Goal: Task Accomplishment & Management: Complete application form

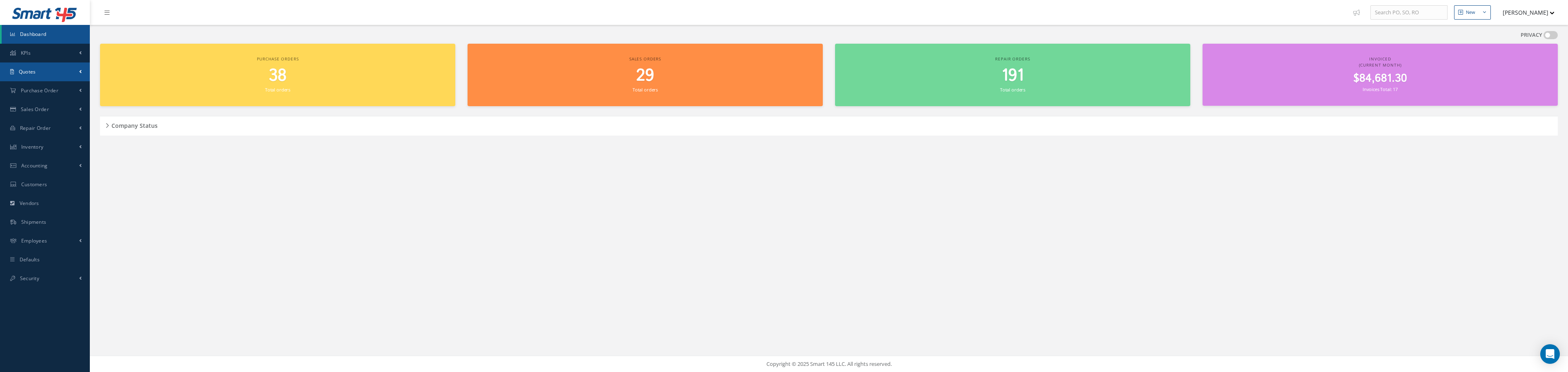
click at [38, 75] on link "Quotes" at bounding box center [45, 72] width 90 height 19
click at [54, 90] on link "Customers Quotes" at bounding box center [46, 88] width 88 height 15
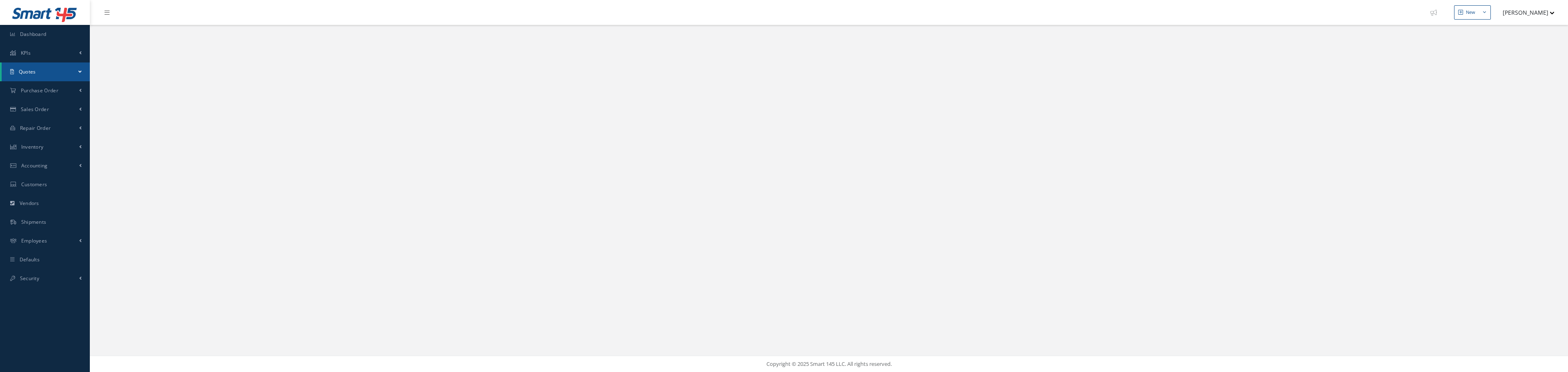
select select "25"
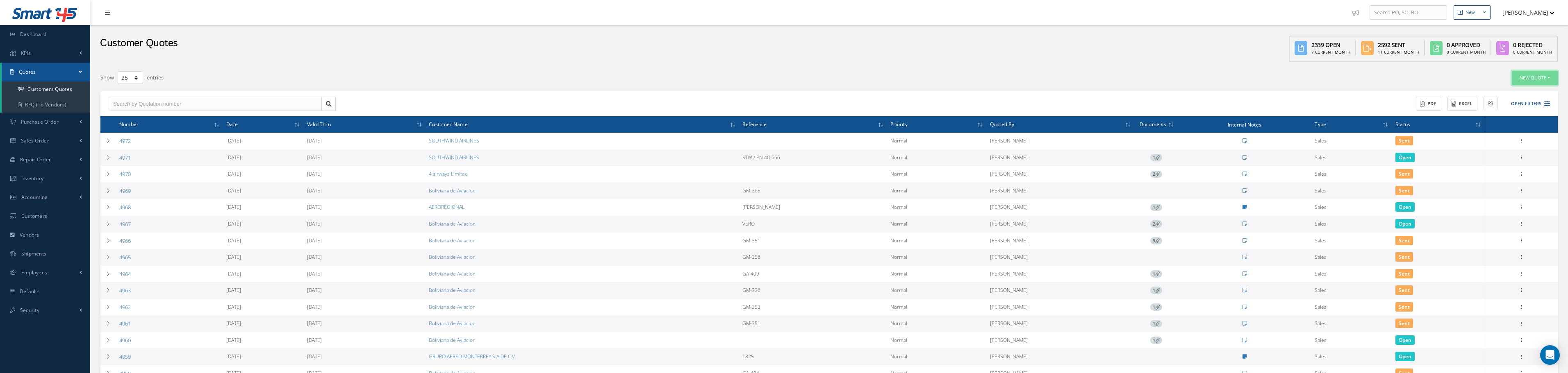
click at [1546, 78] on button "New Quote" at bounding box center [1534, 78] width 46 height 14
click at [1522, 95] on link "Sales Quote" at bounding box center [1525, 92] width 65 height 11
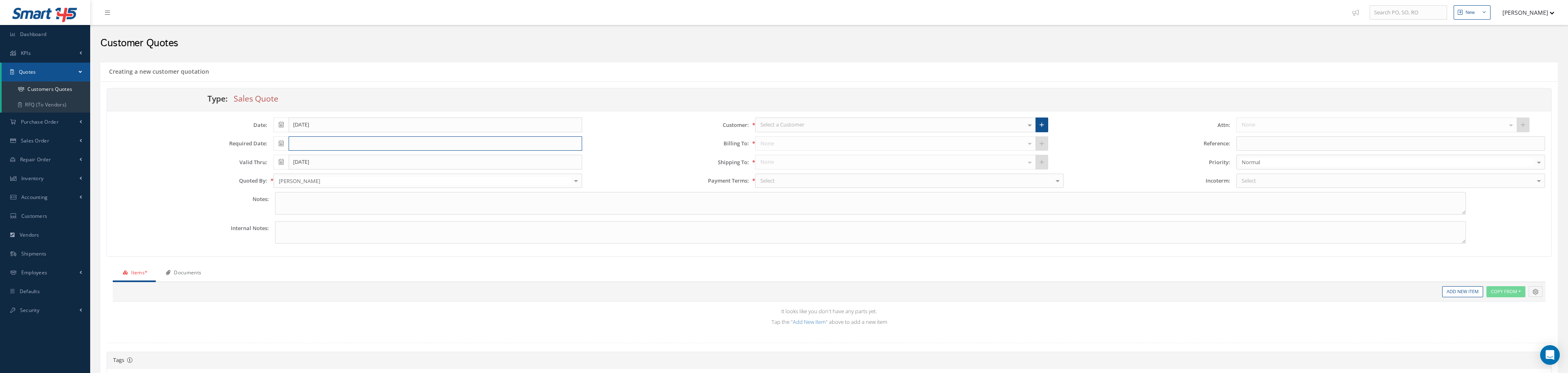
click at [293, 145] on input "text" at bounding box center [435, 143] width 293 height 15
click at [290, 232] on td "29" at bounding box center [292, 231] width 12 height 12
type input "[DATE]"
click at [577, 183] on div at bounding box center [576, 181] width 12 height 13
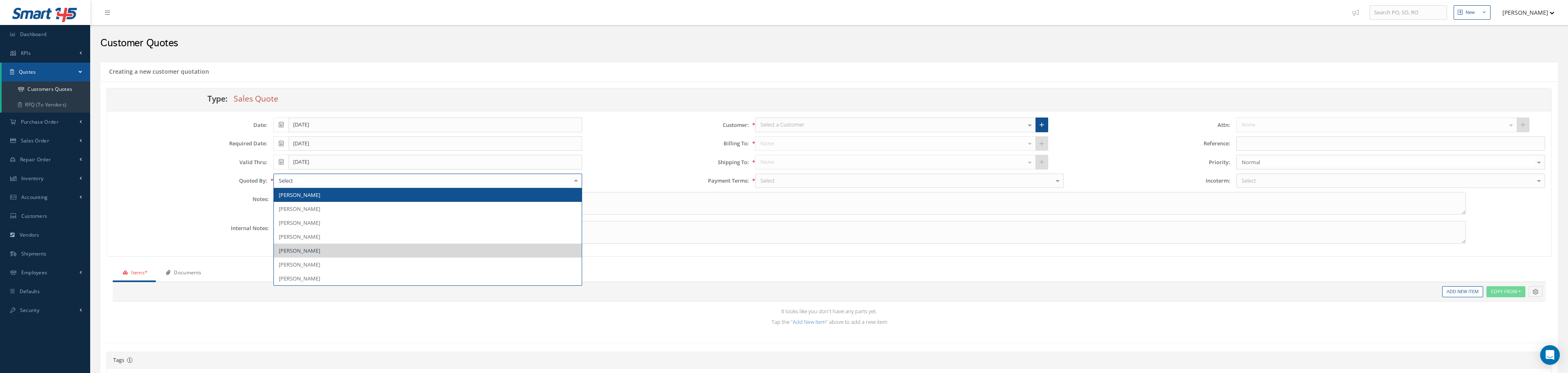
click at [327, 180] on input "text" at bounding box center [424, 181] width 295 height 8
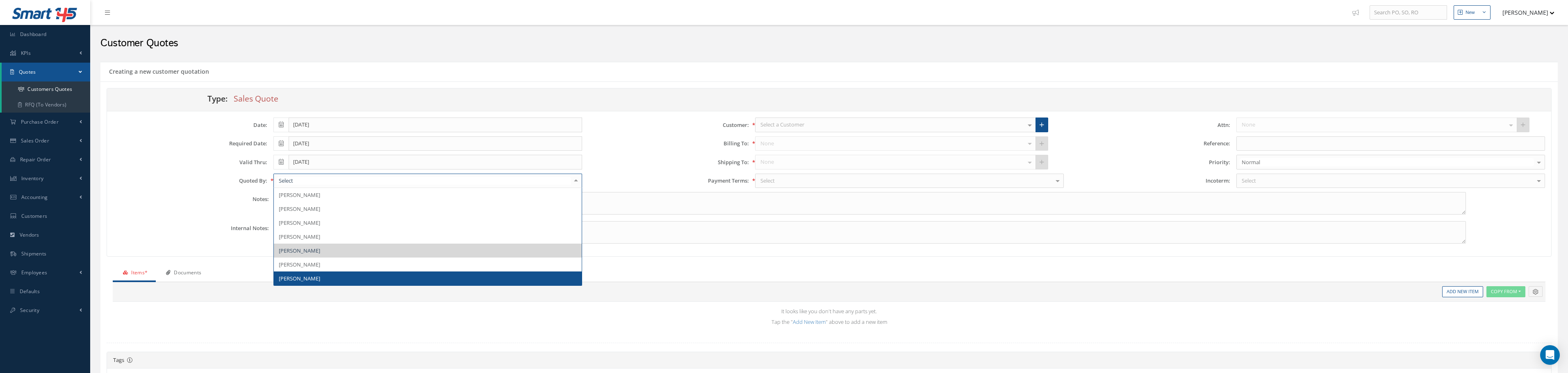
click at [301, 278] on span "[PERSON_NAME]" at bounding box center [299, 278] width 42 height 7
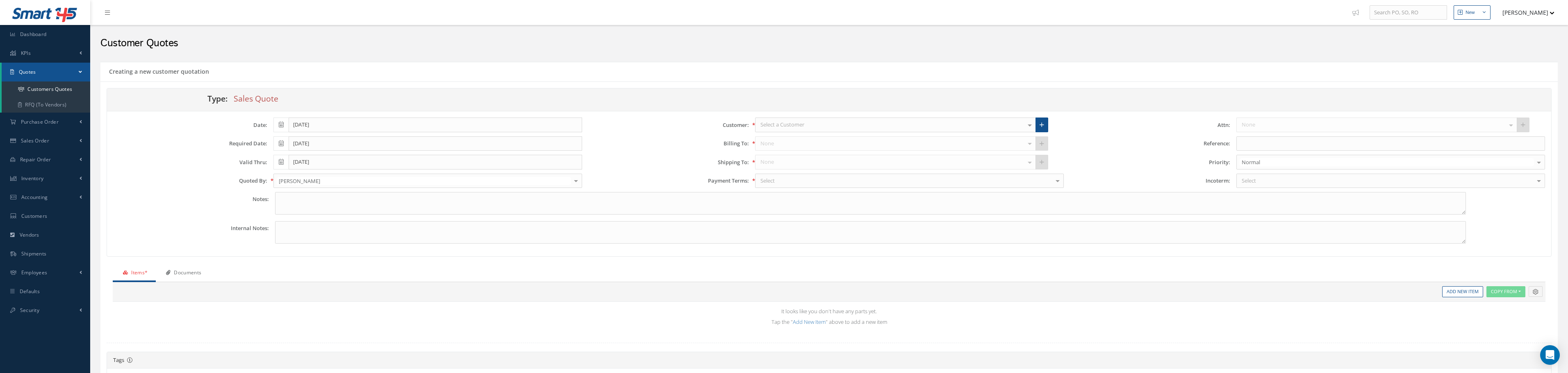
click at [799, 132] on div "Customer: Select a Customer 21 AIR 2LYONS AEROSPACE LLC 3 GEN AVION TRADING 3TO…" at bounding box center [829, 155] width 482 height 74
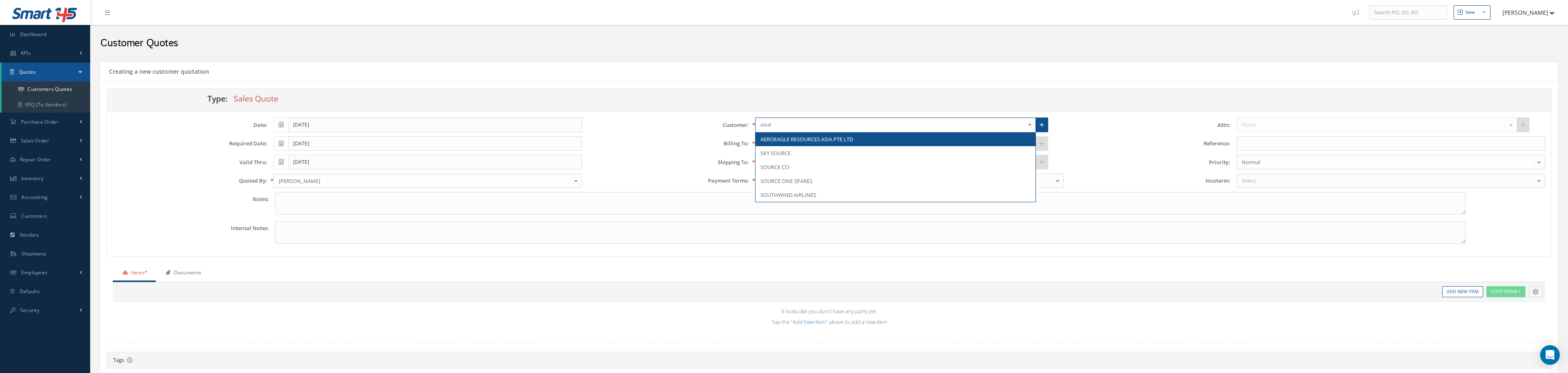
type input "south"
click at [921, 137] on span "SOUTHWIND AIRLINES" at bounding box center [895, 139] width 280 height 14
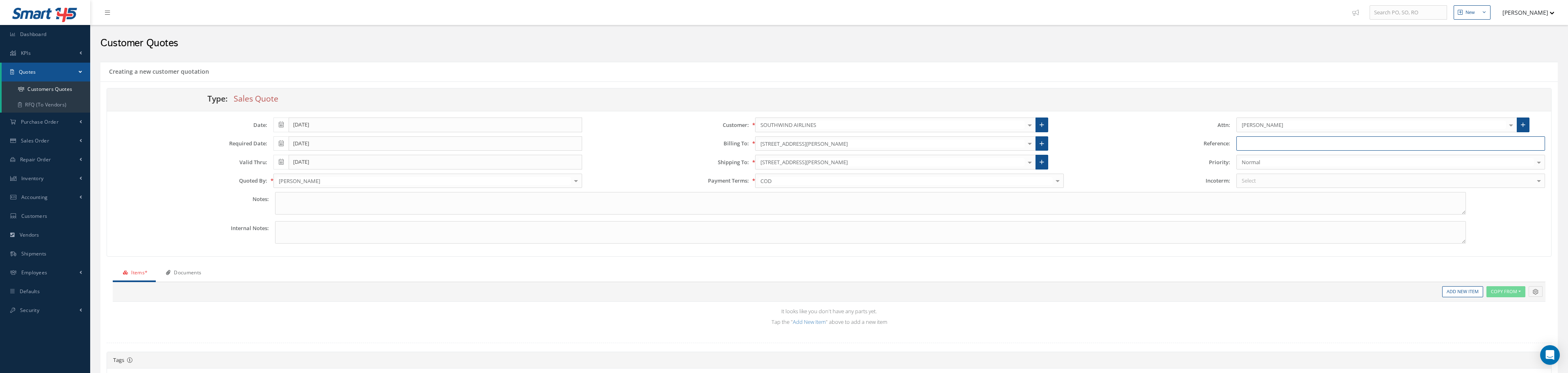
click at [1381, 145] on input "text" at bounding box center [1390, 143] width 309 height 15
type input "s"
type input "STW RFQ"
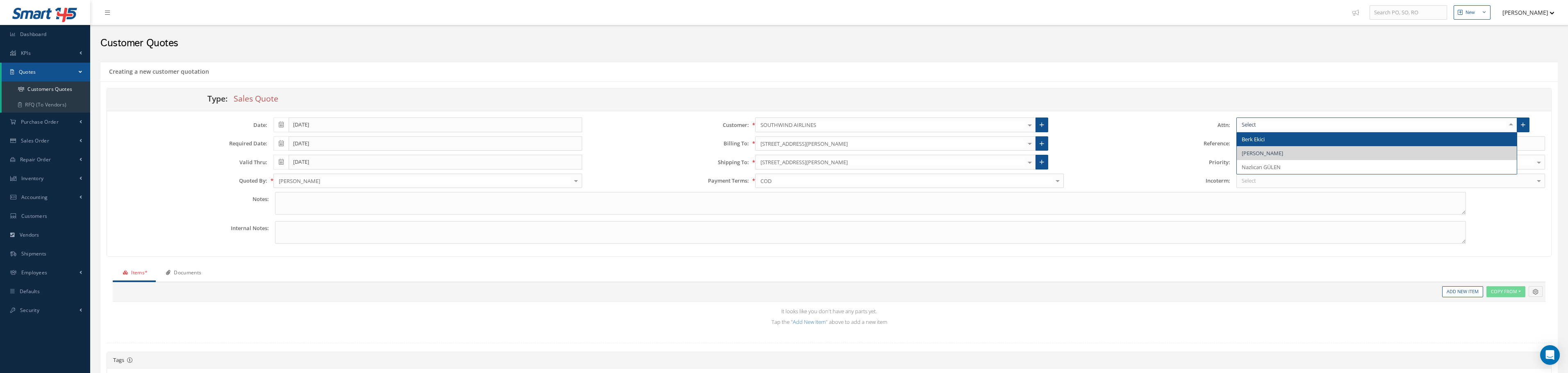
click at [1288, 131] on div at bounding box center [1377, 125] width 281 height 15
click at [1286, 134] on span "Berk Ekici" at bounding box center [1377, 139] width 280 height 14
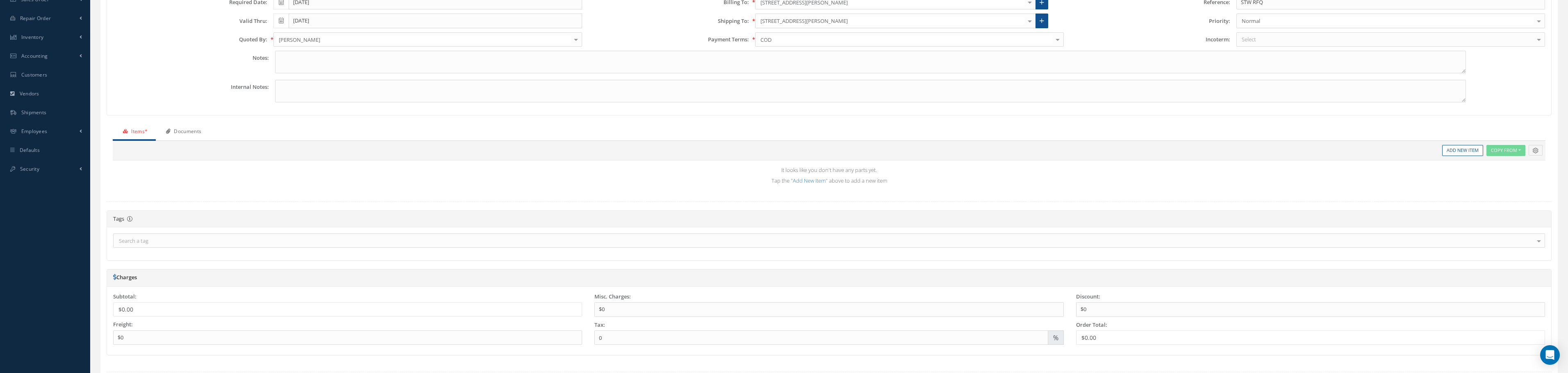
scroll to position [196, 0]
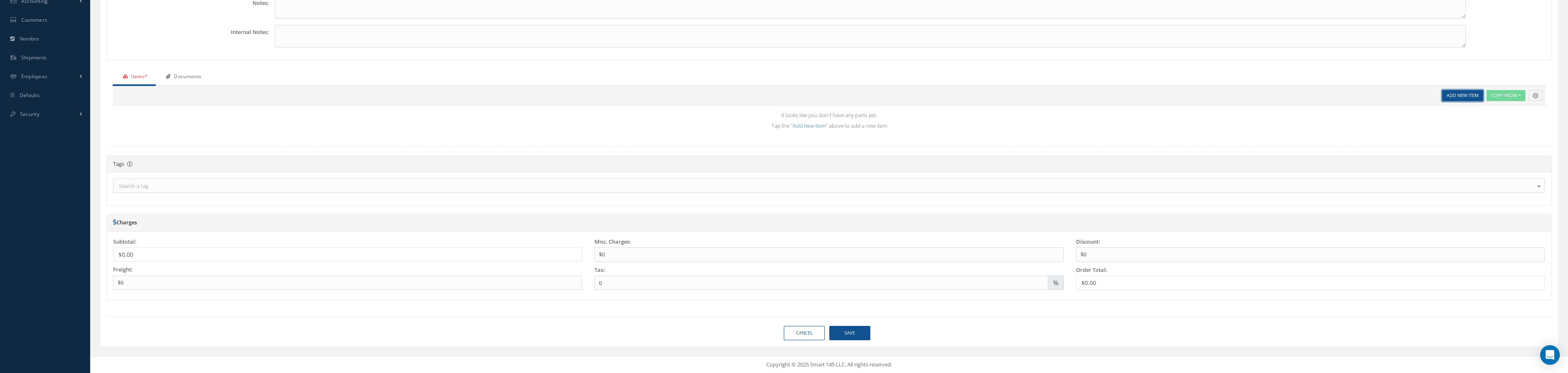
click at [1448, 99] on link "Add New Item" at bounding box center [1462, 96] width 41 height 11
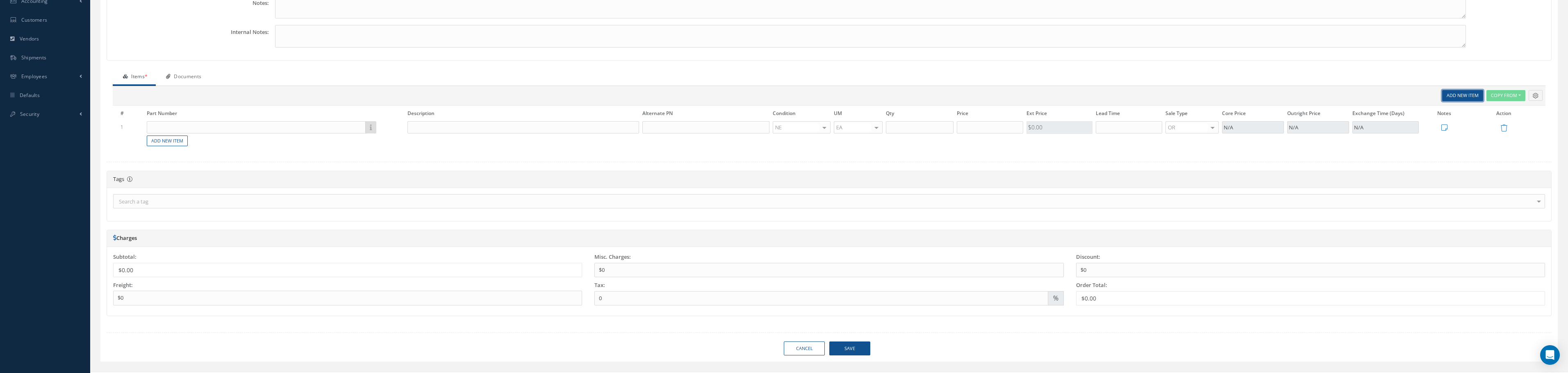
click at [1455, 98] on link "Add New Item" at bounding box center [1462, 96] width 41 height 11
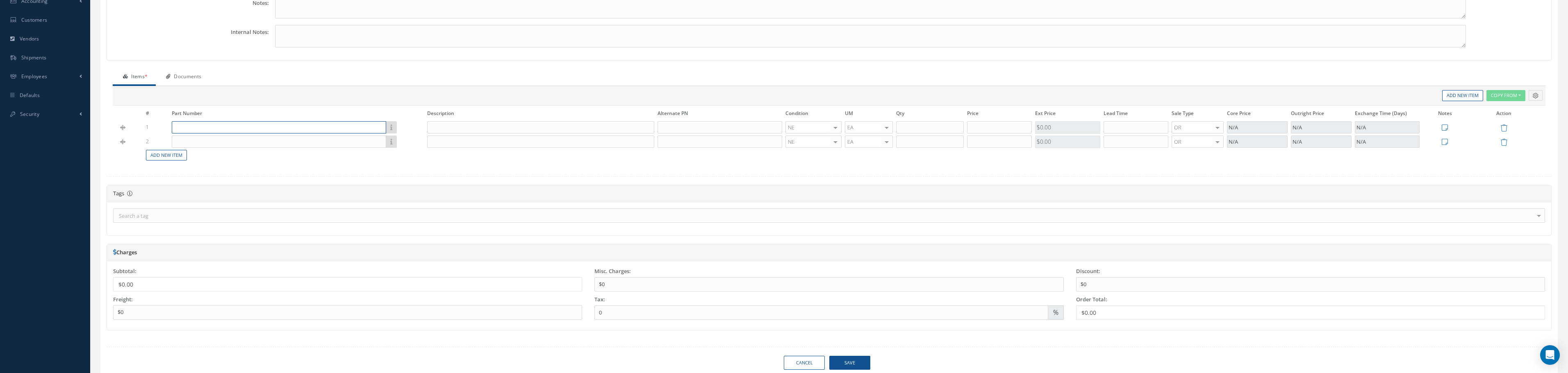
click at [318, 129] on input "text" at bounding box center [279, 128] width 214 height 12
type input "F5347537320600"
click at [456, 128] on input "text" at bounding box center [540, 128] width 227 height 12
type input "STRIP SEALING"
click at [810, 218] on span "NS" at bounding box center [813, 224] width 56 height 14
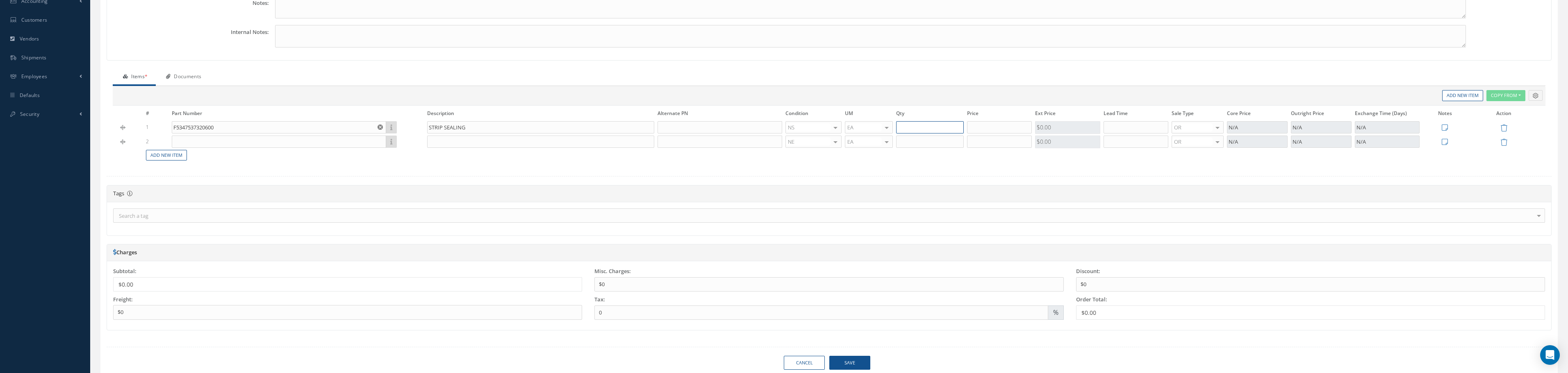
click at [941, 131] on input "text" at bounding box center [929, 128] width 68 height 12
type input "1"
click at [995, 132] on input "text" at bounding box center [999, 128] width 65 height 12
type input "$1,300"
click at [1135, 127] on input "text" at bounding box center [1136, 128] width 65 height 12
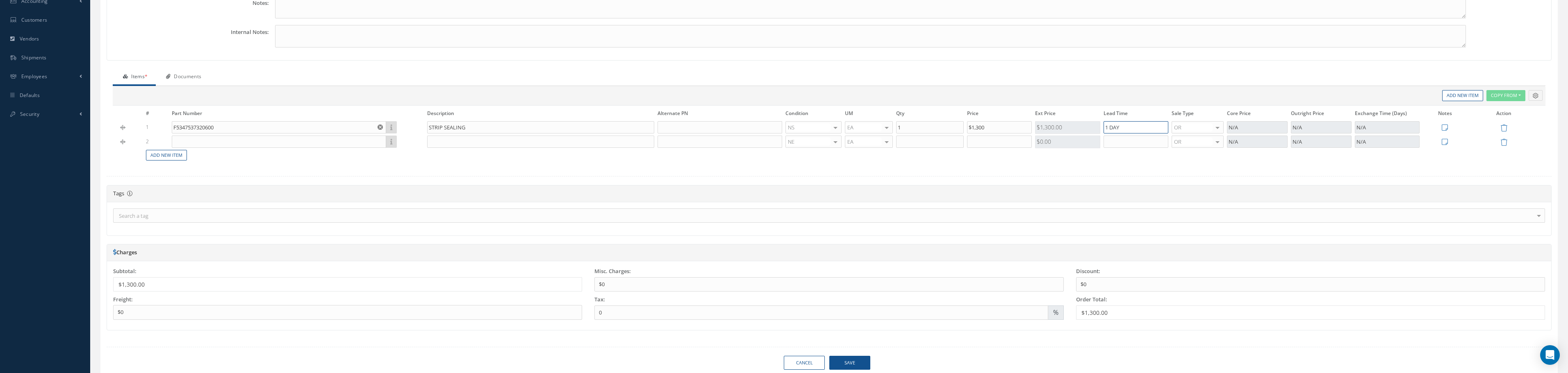
type input "1 DAY"
click at [354, 143] on input "text" at bounding box center [279, 142] width 214 height 12
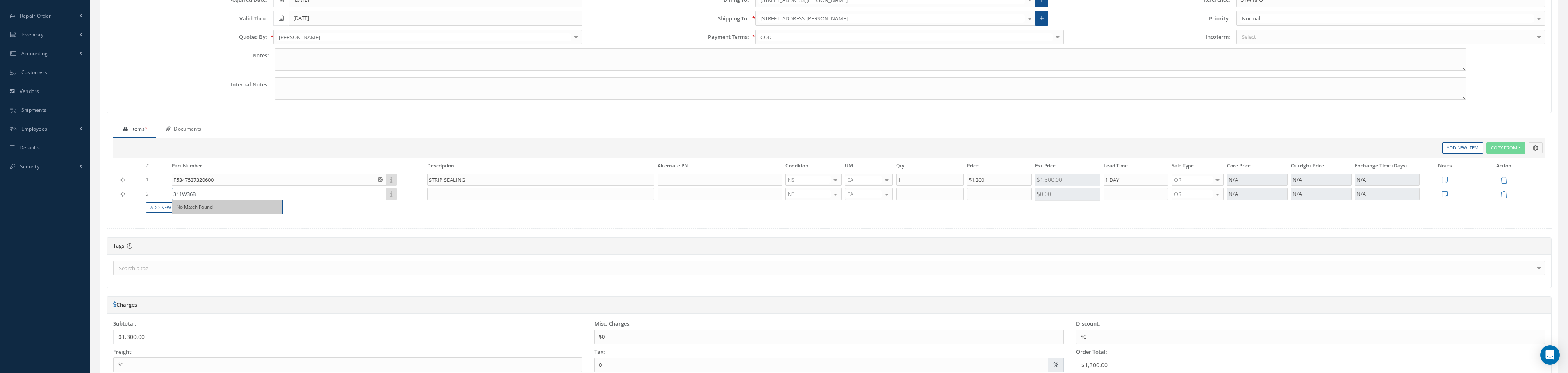
click at [192, 195] on input "311W368" at bounding box center [279, 194] width 214 height 12
click at [191, 195] on input "311W368" at bounding box center [279, 194] width 214 height 12
type input "311W3068-4"
click at [566, 195] on input "text" at bounding box center [540, 194] width 227 height 12
type input "SPACER"
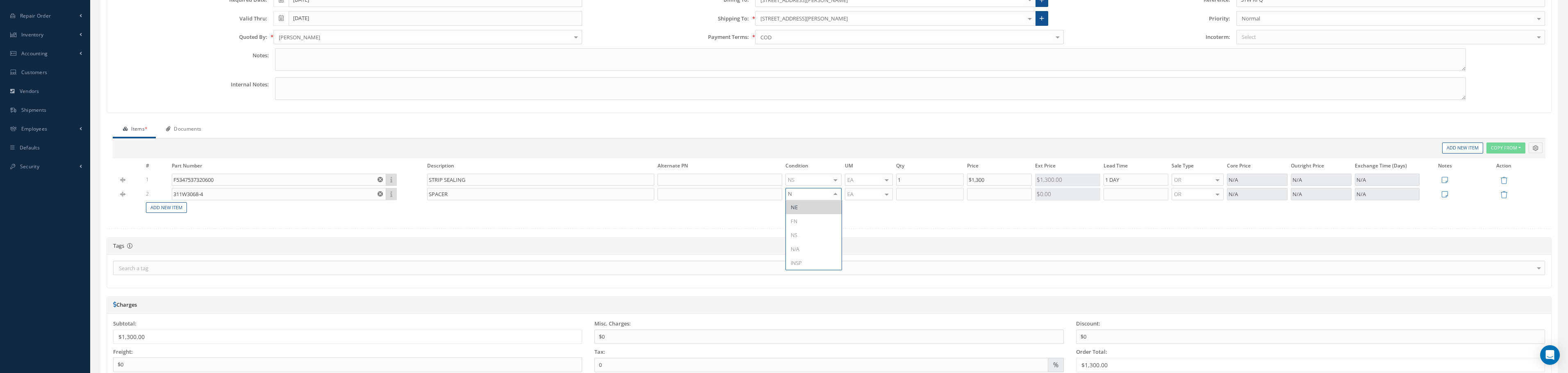
type input "NS"
click at [906, 194] on input "text" at bounding box center [929, 194] width 68 height 12
type input "1"
click at [981, 201] on td "Add New Item" at bounding box center [749, 208] width 1209 height 13
click at [984, 197] on input "text" at bounding box center [999, 194] width 65 height 12
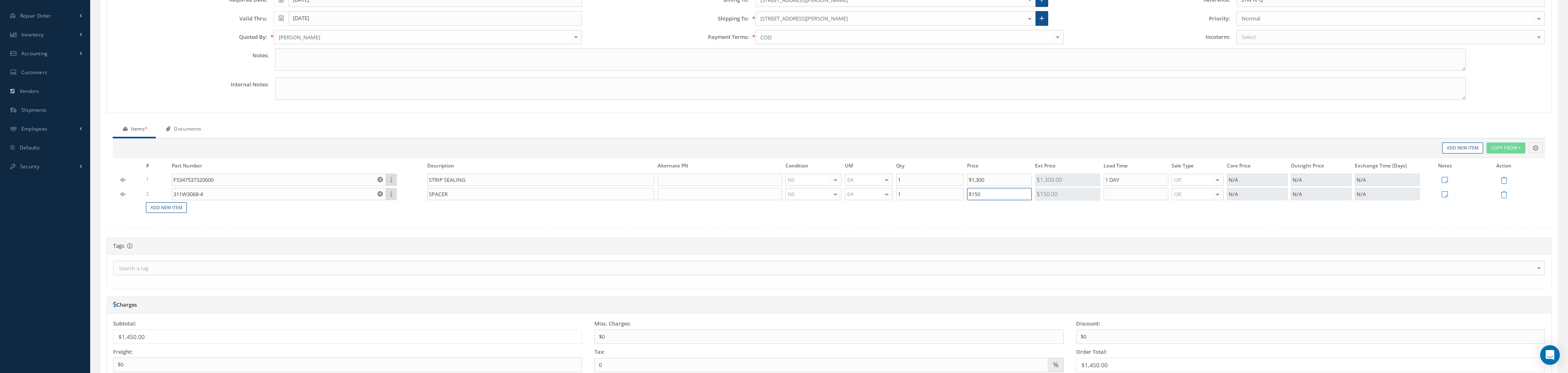
type input "$150"
click at [1146, 197] on input "text" at bounding box center [1136, 194] width 65 height 12
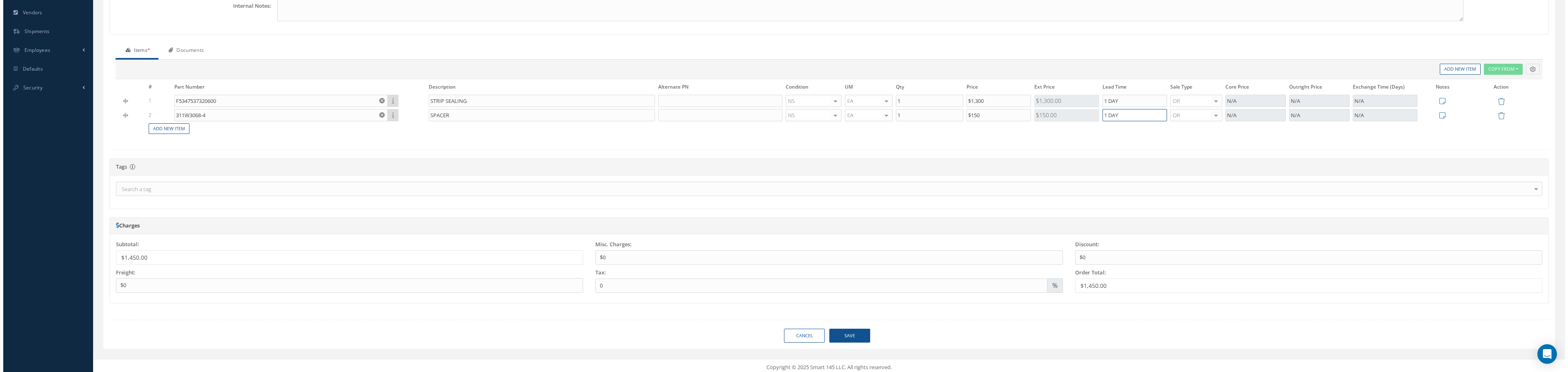
scroll to position [225, 0]
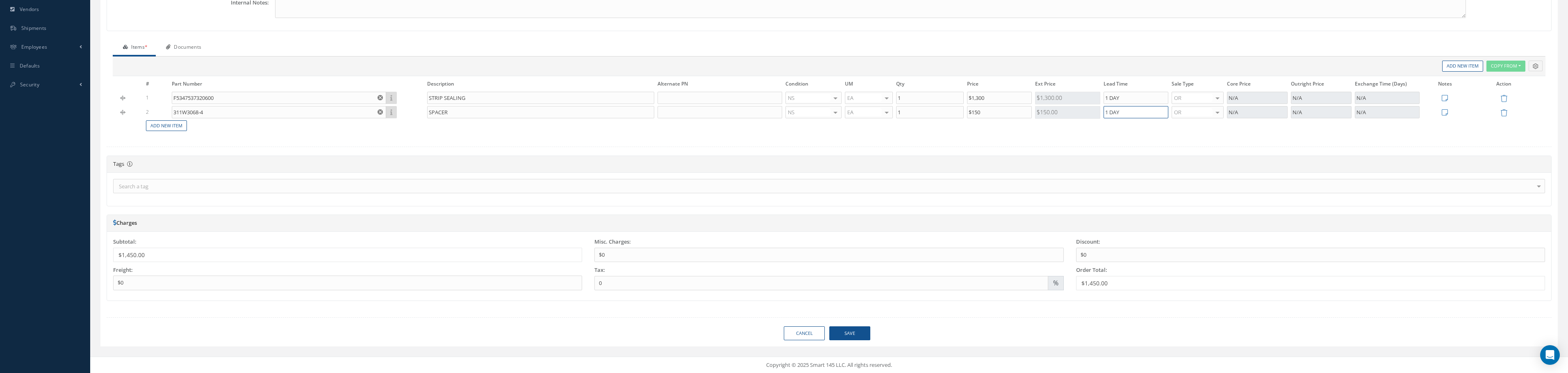
type input "1 DAY"
click at [844, 336] on button "Save" at bounding box center [849, 333] width 41 height 14
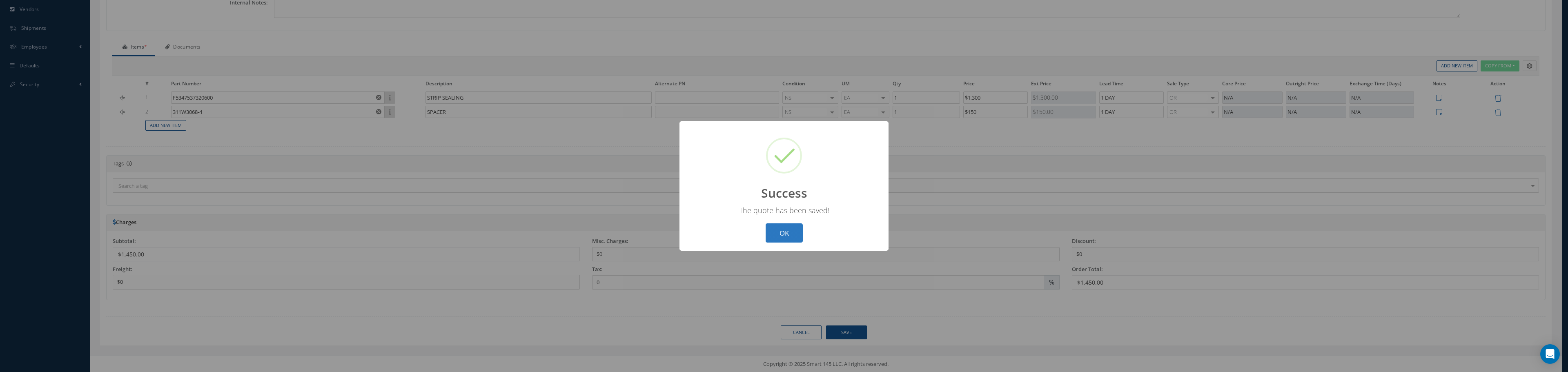
click at [779, 228] on button "OK" at bounding box center [784, 233] width 37 height 19
select select "25"
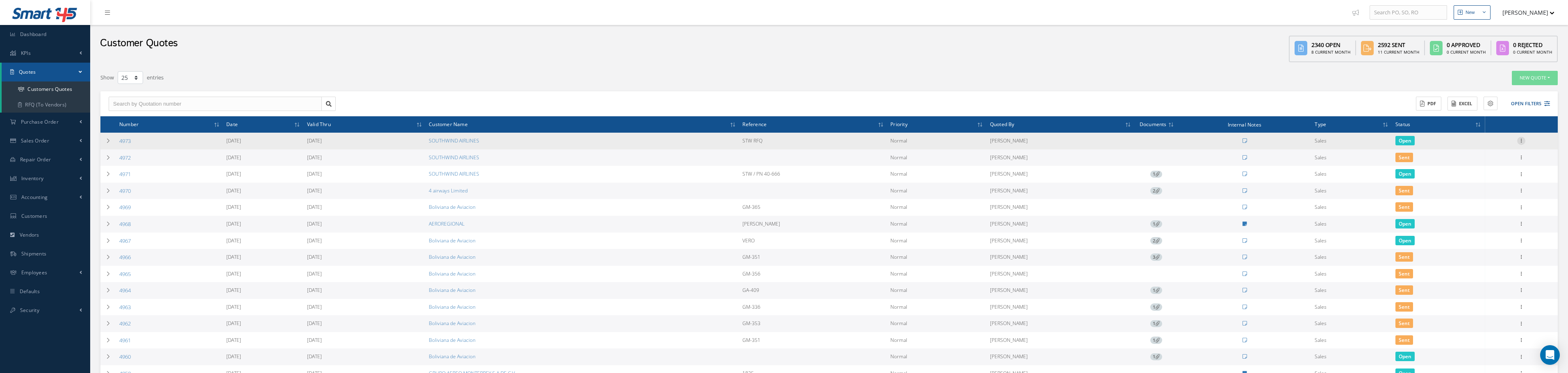
click at [1522, 141] on icon at bounding box center [1521, 140] width 8 height 7
click at [1437, 242] on link "Customer Quotation" at bounding box center [1423, 245] width 62 height 23
click at [1523, 143] on div at bounding box center [1521, 140] width 8 height 8
click at [1498, 165] on link "Send By Email" at bounding box center [1484, 167] width 65 height 10
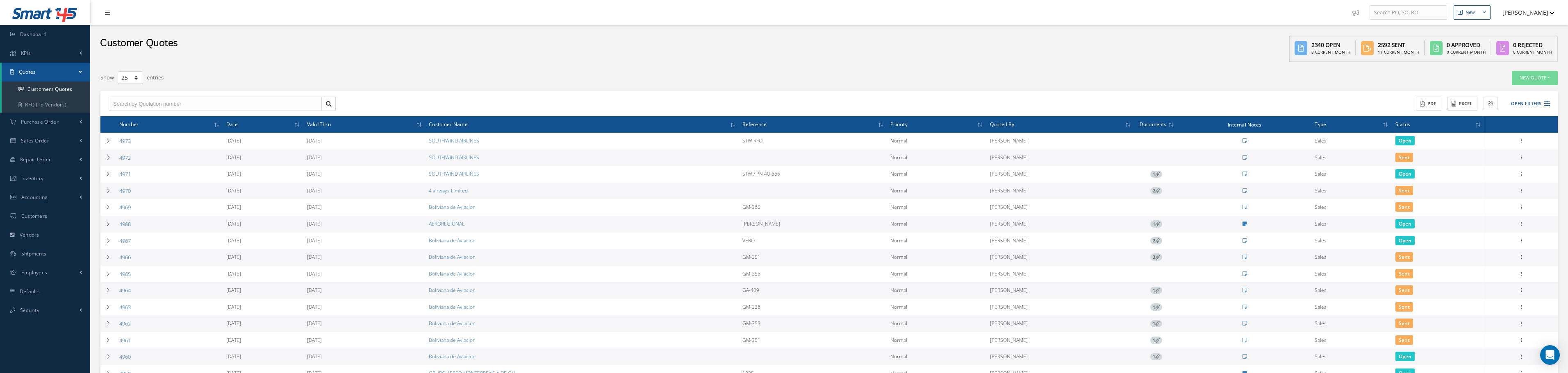
type input "Customer Quotation 4973"
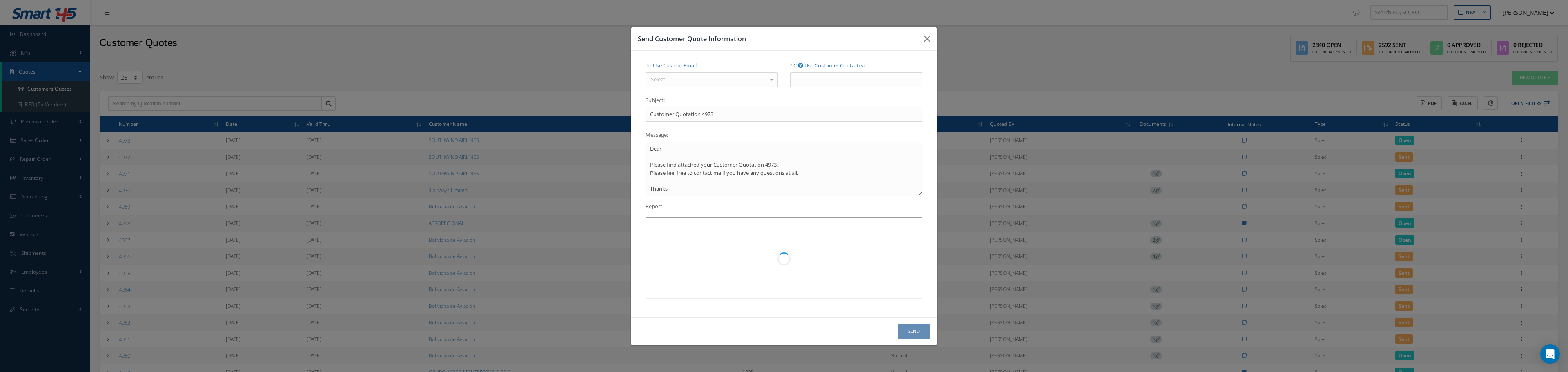
type textarea "Dear, Please find attached your Customer Quotation 4973. Please feel free to co…"
drag, startPoint x: 673, startPoint y: 115, endPoint x: 630, endPoint y: 115, distance: 43.0
click at [627, 116] on div "Send Customer Quote Information To: Use Custom Email Select Berk Ekici <[PERSON…" at bounding box center [784, 186] width 1568 height 372
type input "r Quotation 4973"
type textarea "Dear, Please find attached your Customer Quotation 4973. Please feel free to co…"
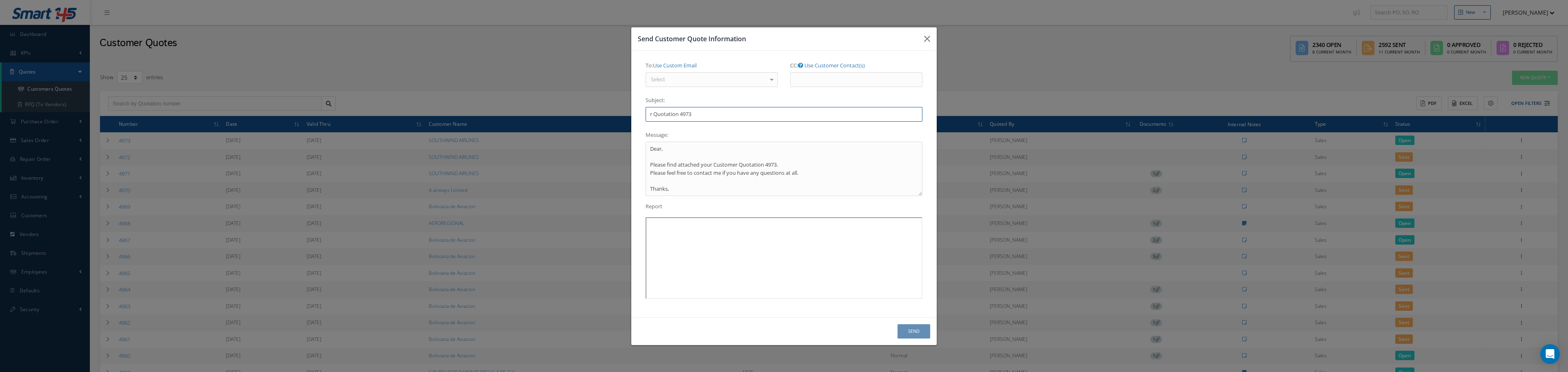
type input "Quotation 4973"
type textarea "Dear, Please find attached your Customer Quotation 4973. Please feel free to co…"
type input "S Quotation 4973"
type textarea "Dear, Please find attached your Customer Quotation 4973. Please feel free to co…"
type input "ST Quotation 4973"
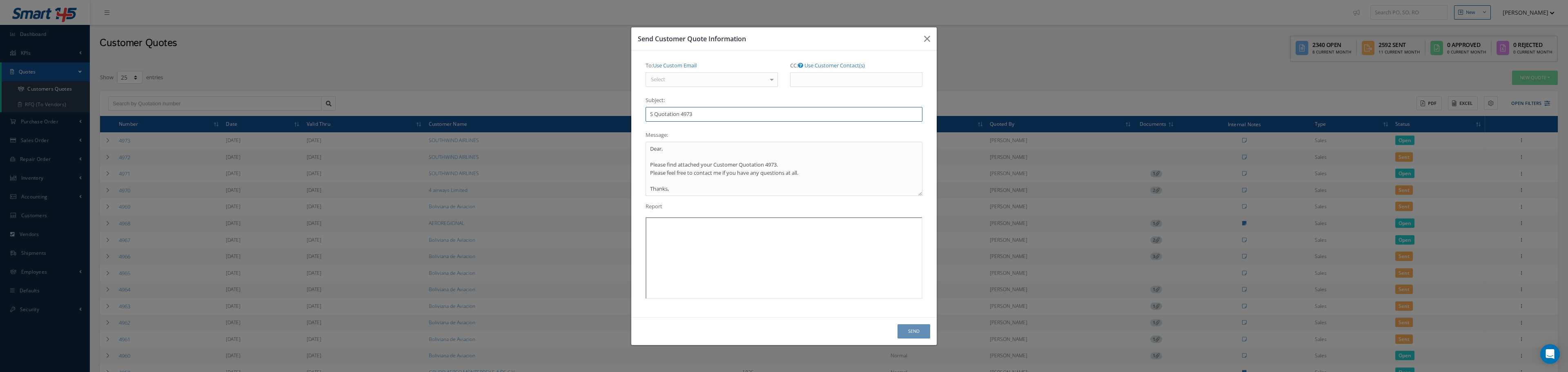
type textarea "Dear, Please find attached your Customer Quotation 4973. Please feel free to co…"
type input "STW Quotation 4973"
type textarea "Dear, Please find attached your Customer Quotation 4973. Please feel free to co…"
type input "STW Quotation 4973"
type textarea "Dear, Please find attached your Customer Quotation 4973. Please feel free to co…"
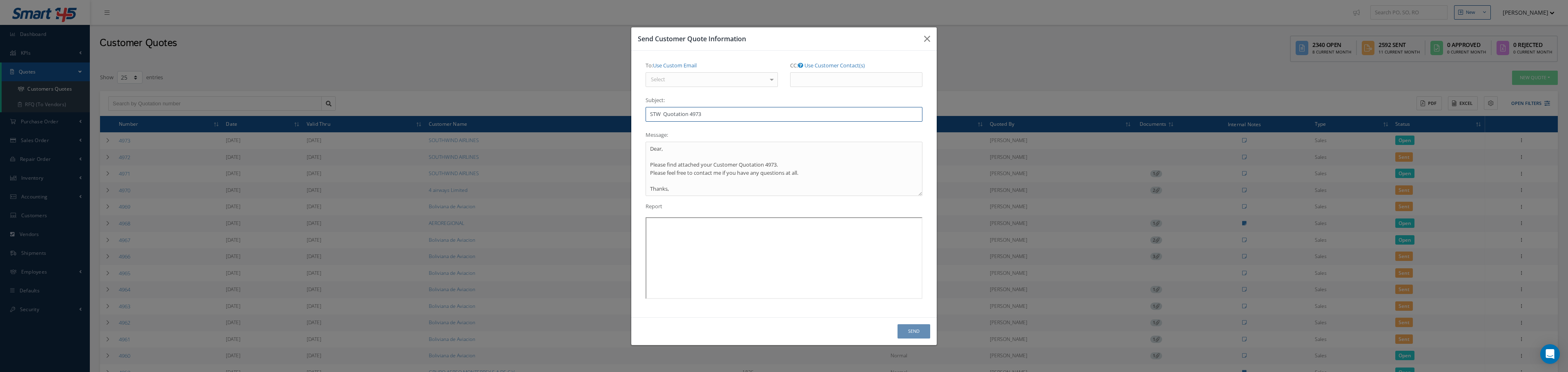
type input "STW R Quotation 4973"
type textarea "Dear, Please find attached your Customer Quotation 4973. Please feel free to co…"
type input "STW RF Quotation 4973"
type textarea "Dear, Please find attached your Customer Quotation 4973. Please feel free to co…"
type input "STW RFQ Quotation 4973"
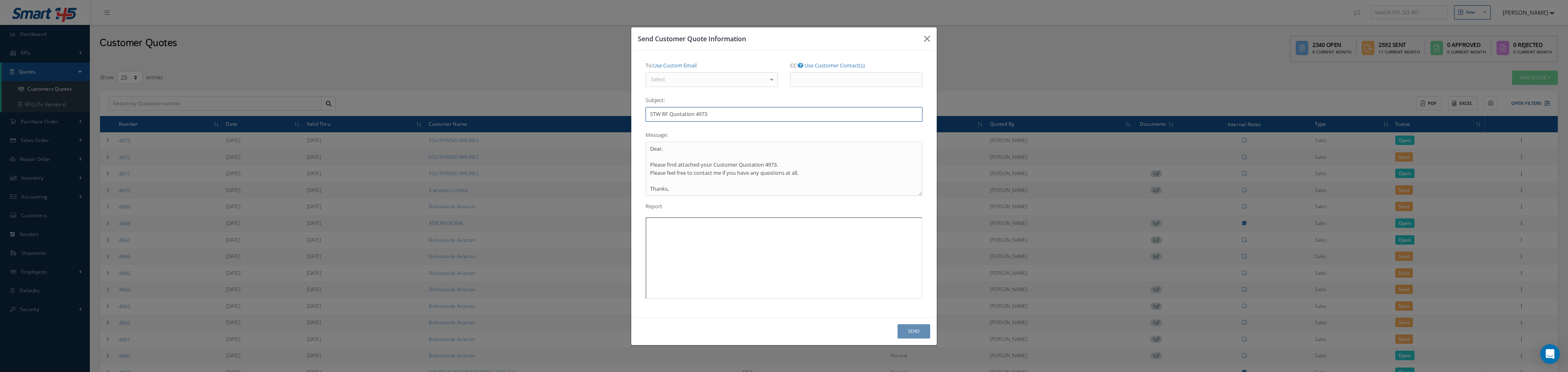
type textarea "Dear, Please find attached your Customer Quotation 4973. Please feel free to co…"
type input "STW RFQ Quotation 4973"
click at [677, 79] on div "Select" at bounding box center [712, 80] width 132 height 15
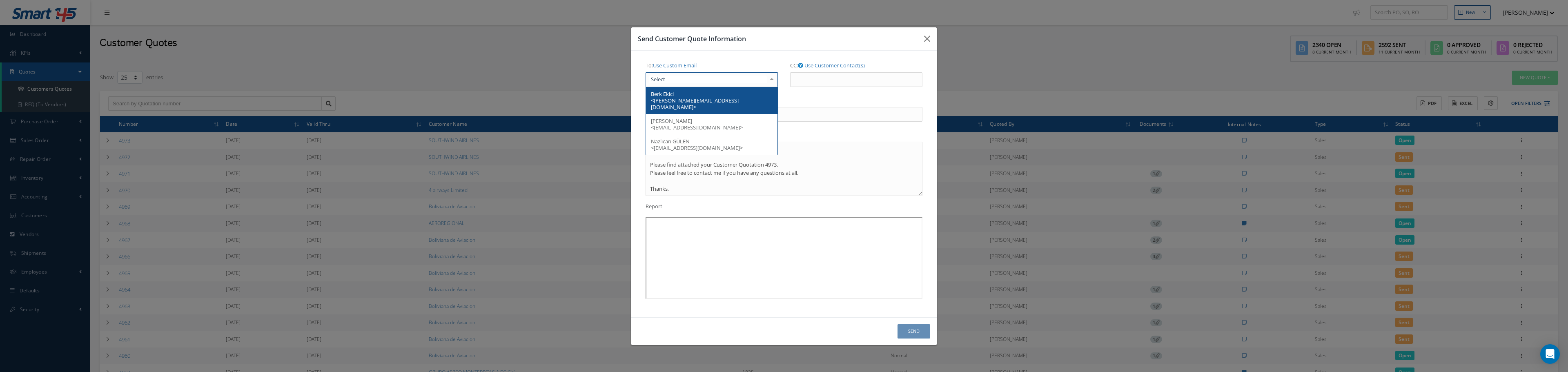
click at [679, 100] on span "Berk Ekici <[PERSON_NAME][EMAIL_ADDRESS][DOMAIN_NAME]>" at bounding box center [695, 100] width 88 height 21
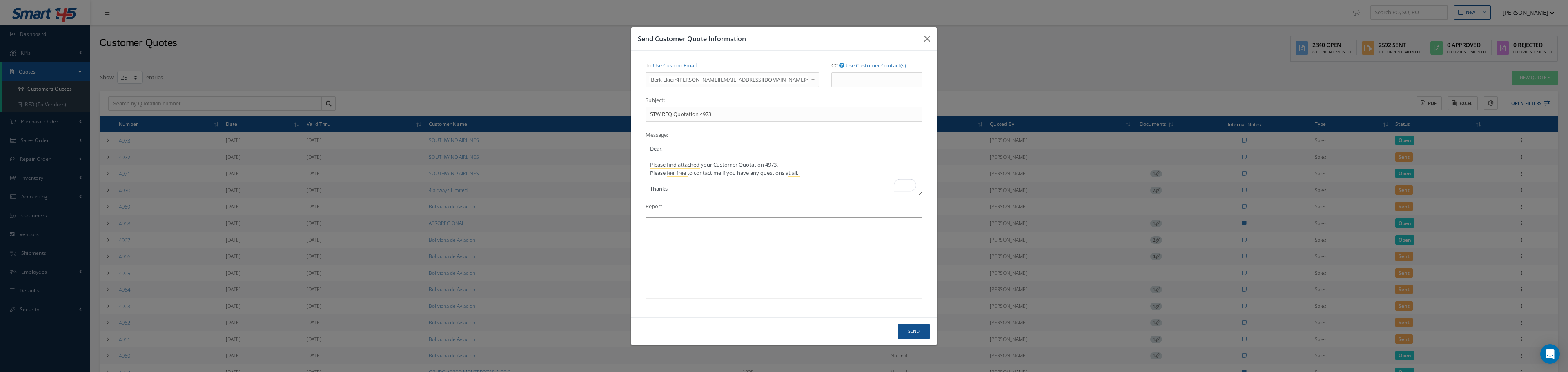
drag, startPoint x: 738, startPoint y: 164, endPoint x: 715, endPoint y: 162, distance: 23.1
click at [715, 162] on textarea "Dear, Please find attached your Customer Quotation 4973. Please feel free to co…" at bounding box center [784, 169] width 277 height 54
type textarea "Dear, Please find attached your Quotation 4973. Please feel free to contact me …"
click at [916, 331] on button "Send" at bounding box center [914, 331] width 33 height 14
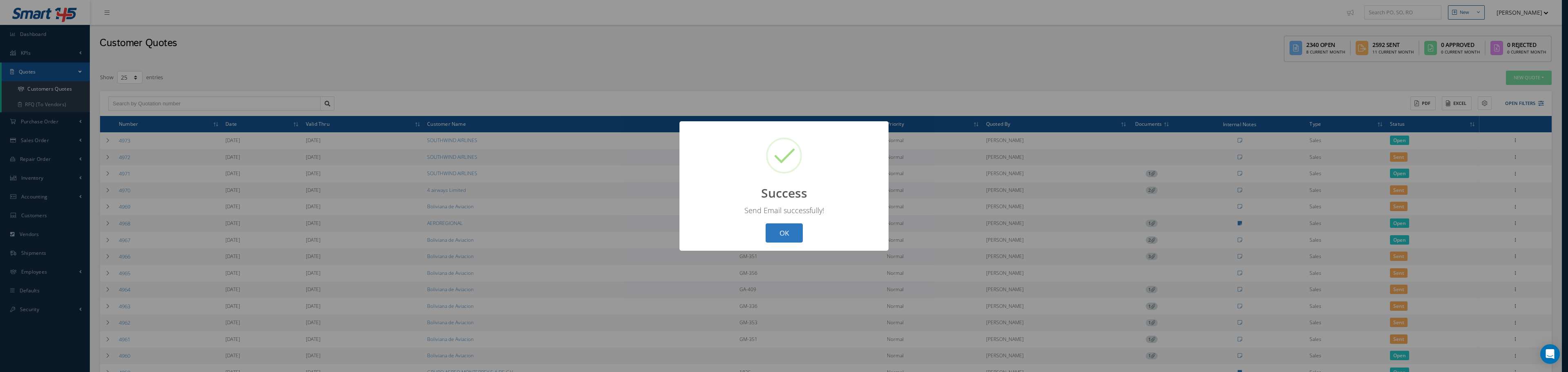
click at [780, 235] on button "OK" at bounding box center [784, 233] width 37 height 19
